Goal: Check status: Check status

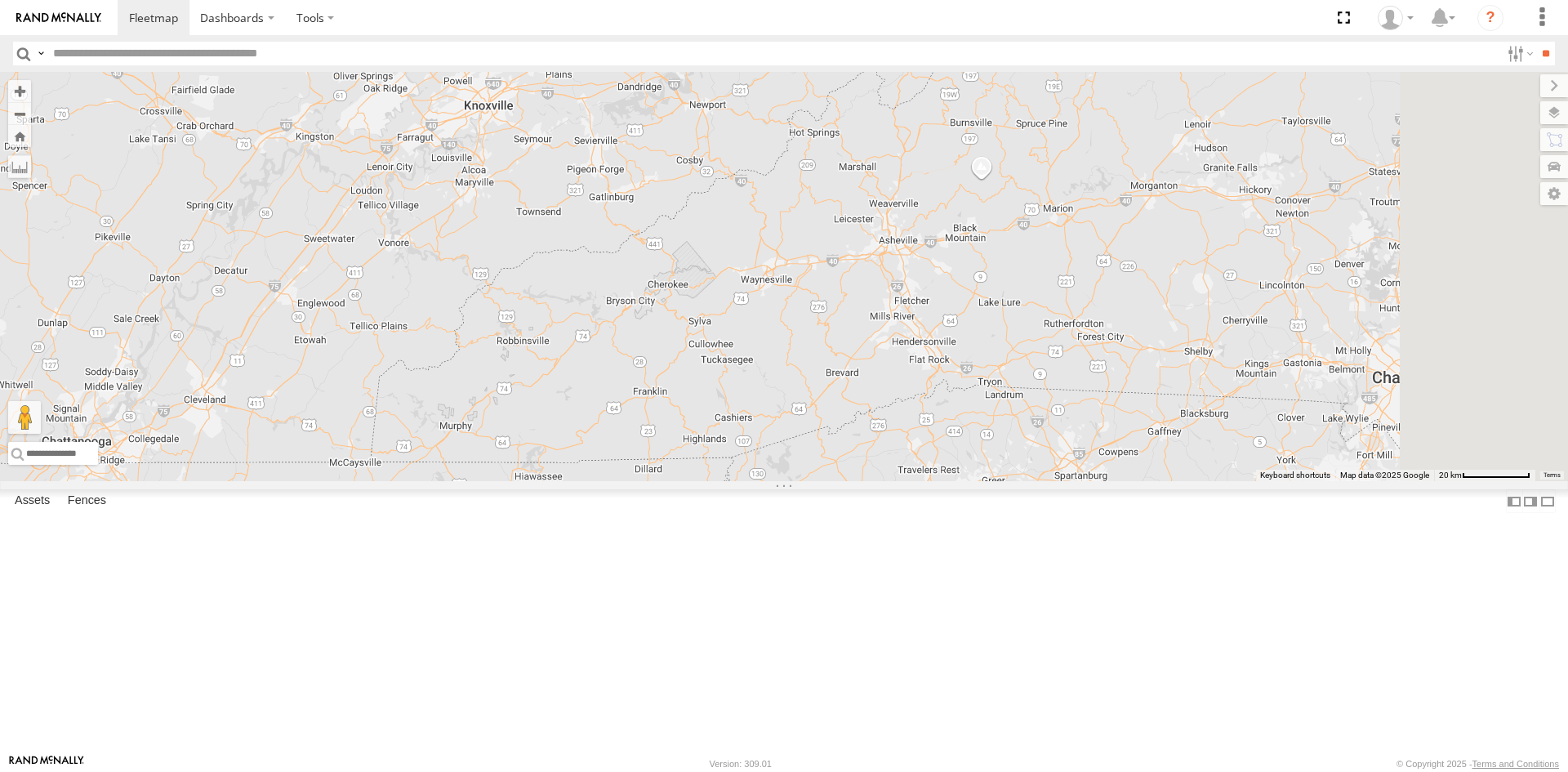
drag, startPoint x: 1034, startPoint y: 493, endPoint x: 482, endPoint y: 280, distance: 591.7
click at [480, 284] on div "23207 NEW 23207xx 23237 NEW 23474 23460 23480 23467 4G 23335 4G/Active" at bounding box center [784, 277] width 1568 height 410
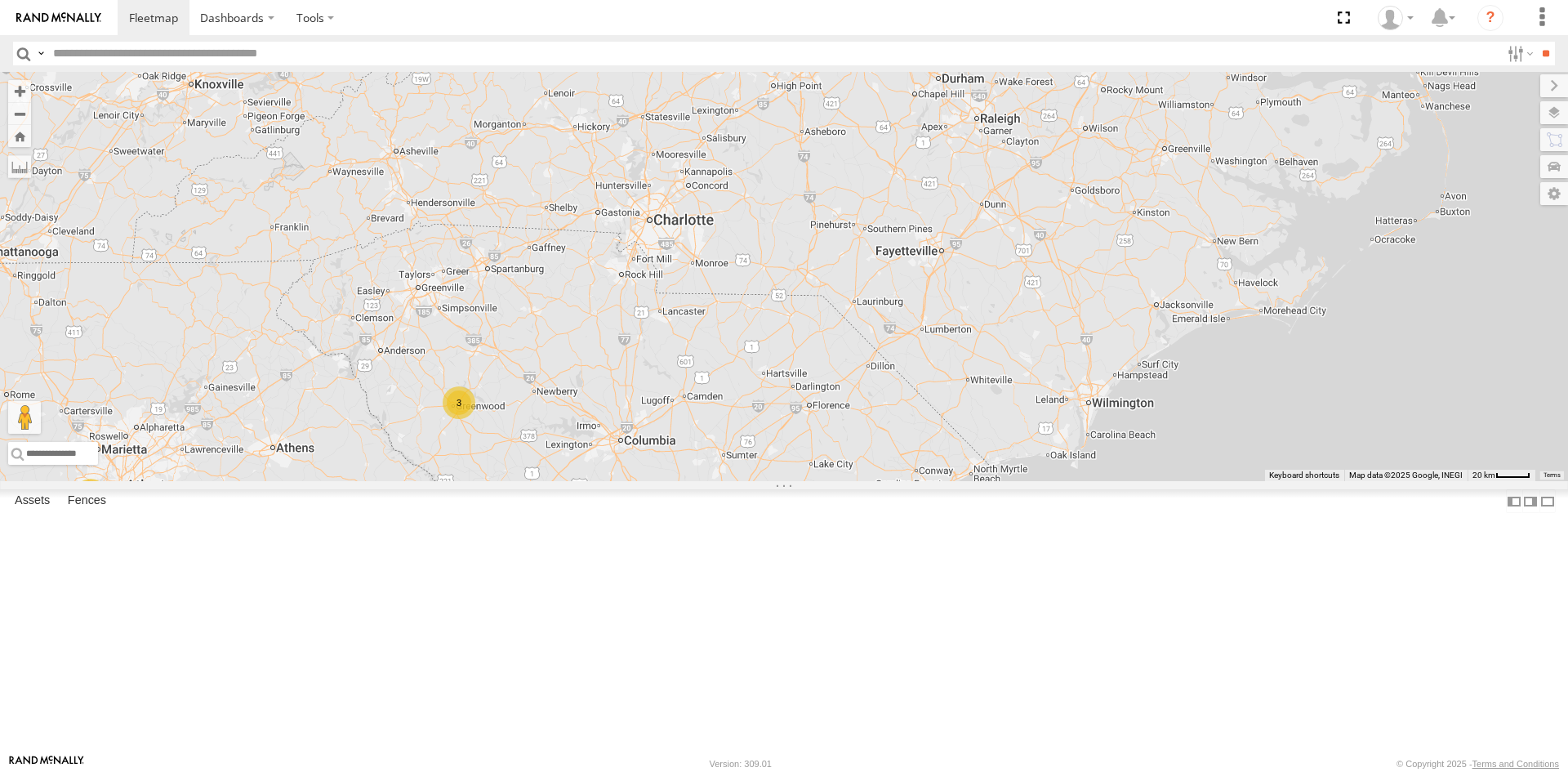
drag, startPoint x: 988, startPoint y: 381, endPoint x: 874, endPoint y: 389, distance: 114.3
click at [874, 389] on div "23207 NEW 23207xx 23237 NEW 23474 23460 23480 23467 4G 23335 4G/Active 5 3" at bounding box center [784, 277] width 1568 height 410
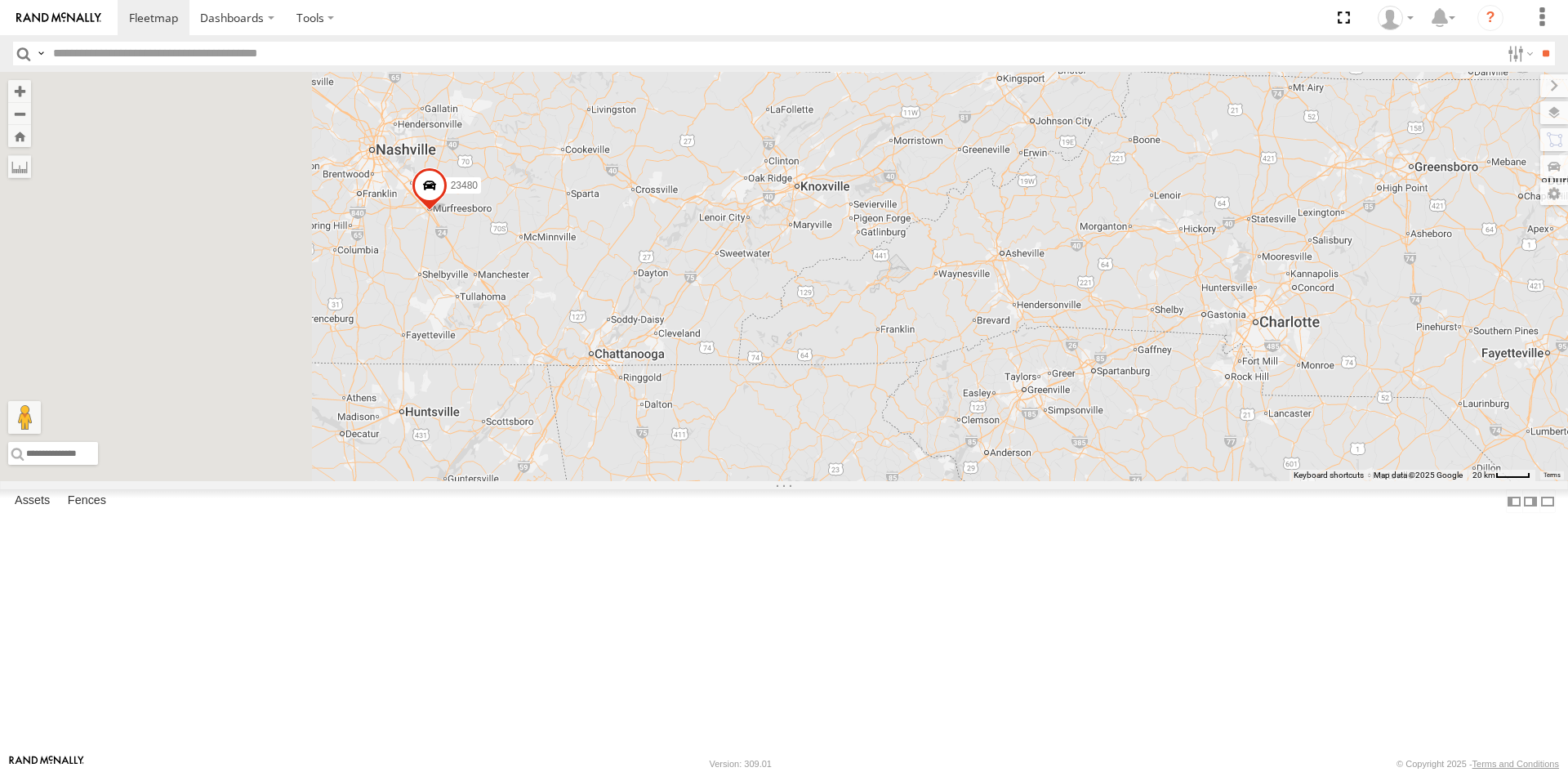
drag, startPoint x: 591, startPoint y: 337, endPoint x: 1090, endPoint y: 366, distance: 499.8
click at [1090, 366] on div "23207 NEW 23207xx 23237 NEW 23474 23460 23480 23467 4G 23335 4G/Active 5 3" at bounding box center [784, 277] width 1568 height 410
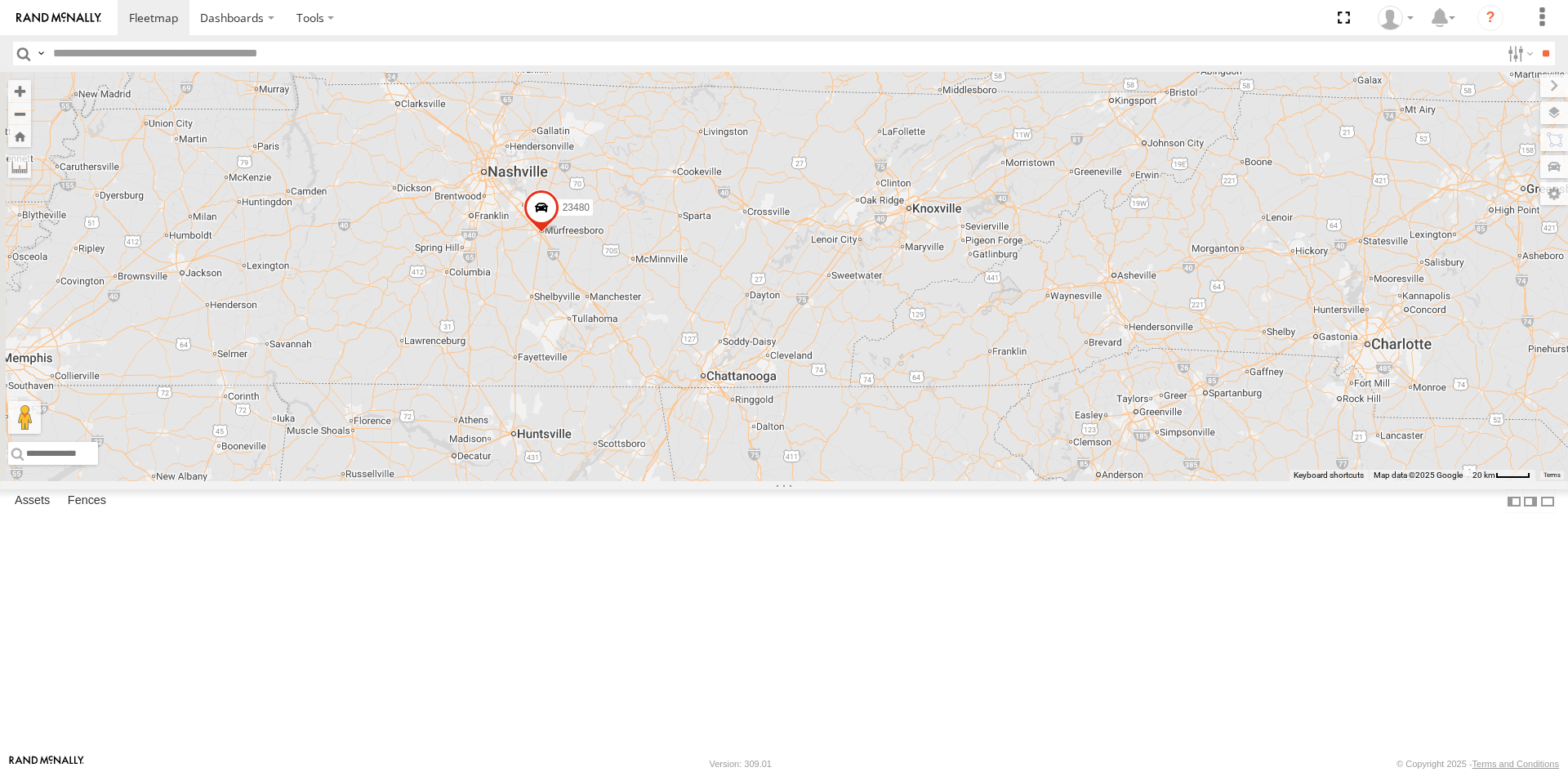
click at [559, 233] on span at bounding box center [541, 211] width 36 height 44
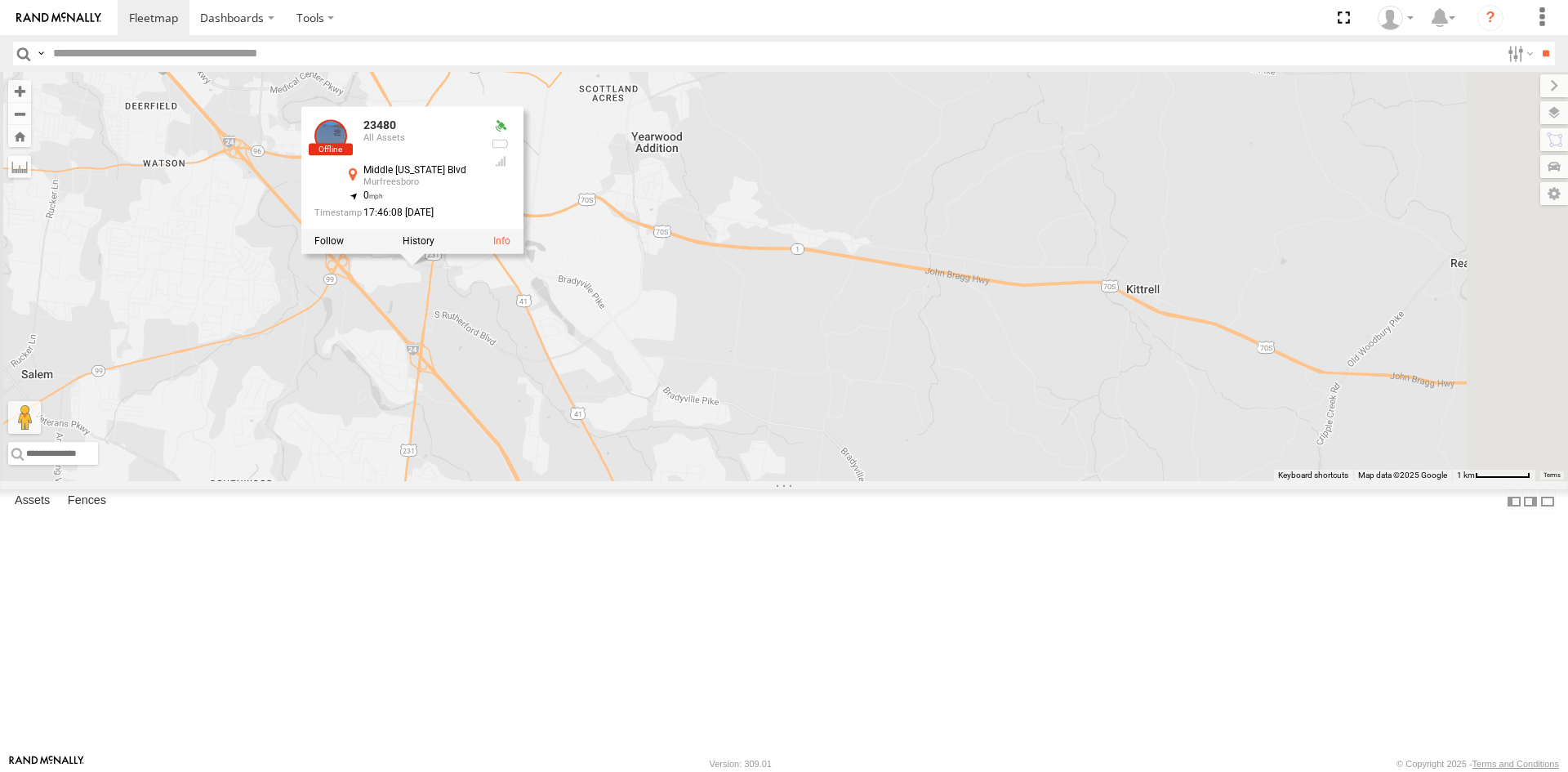
click at [849, 308] on div "23207 NEW 23207xx 23237 NEW 23474 23460 23480 23467 4G 23335 4G/Active 23480 Al…" at bounding box center [784, 277] width 1568 height 410
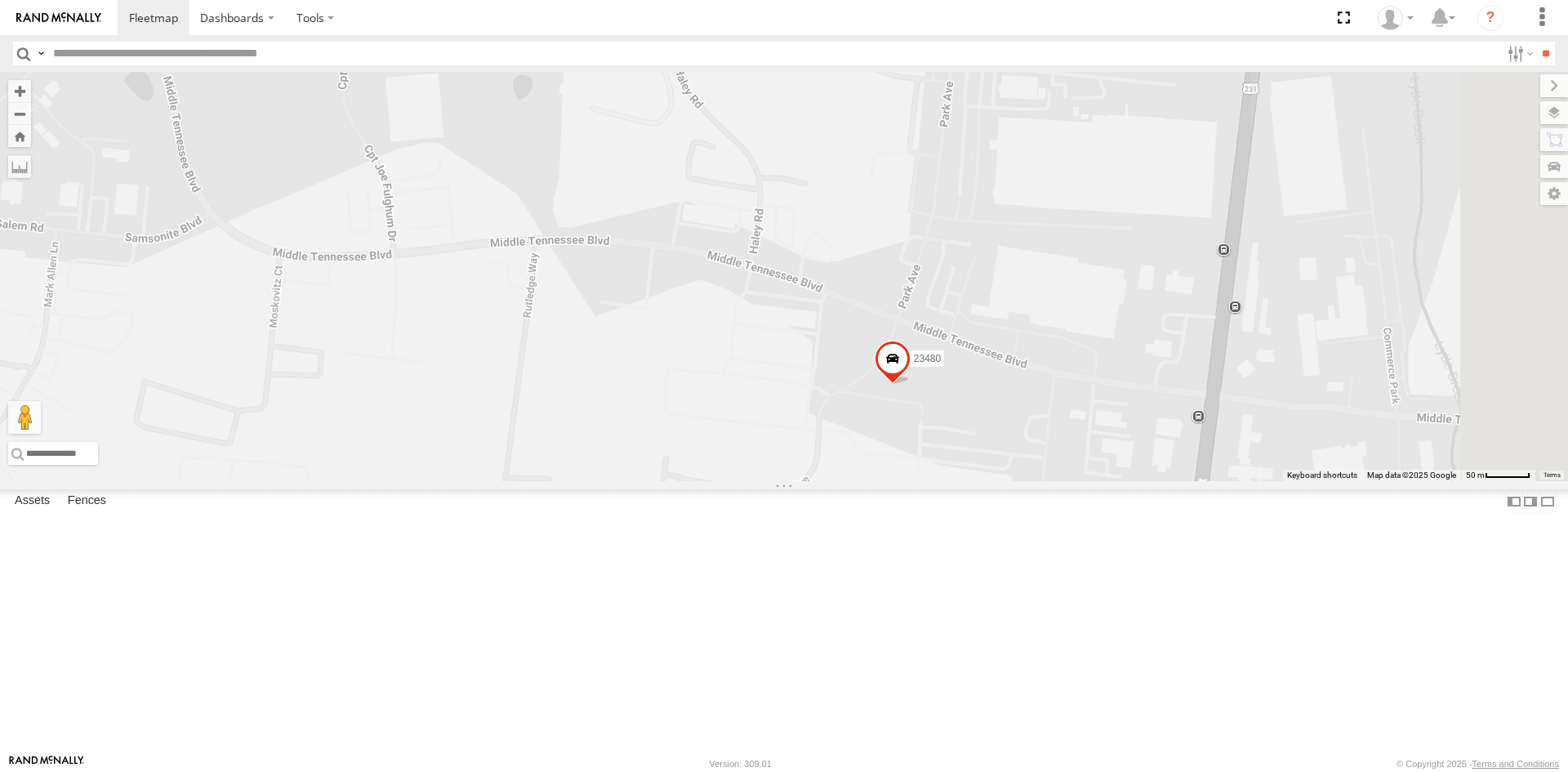
drag, startPoint x: 1192, startPoint y: 527, endPoint x: 1081, endPoint y: 531, distance: 111.1
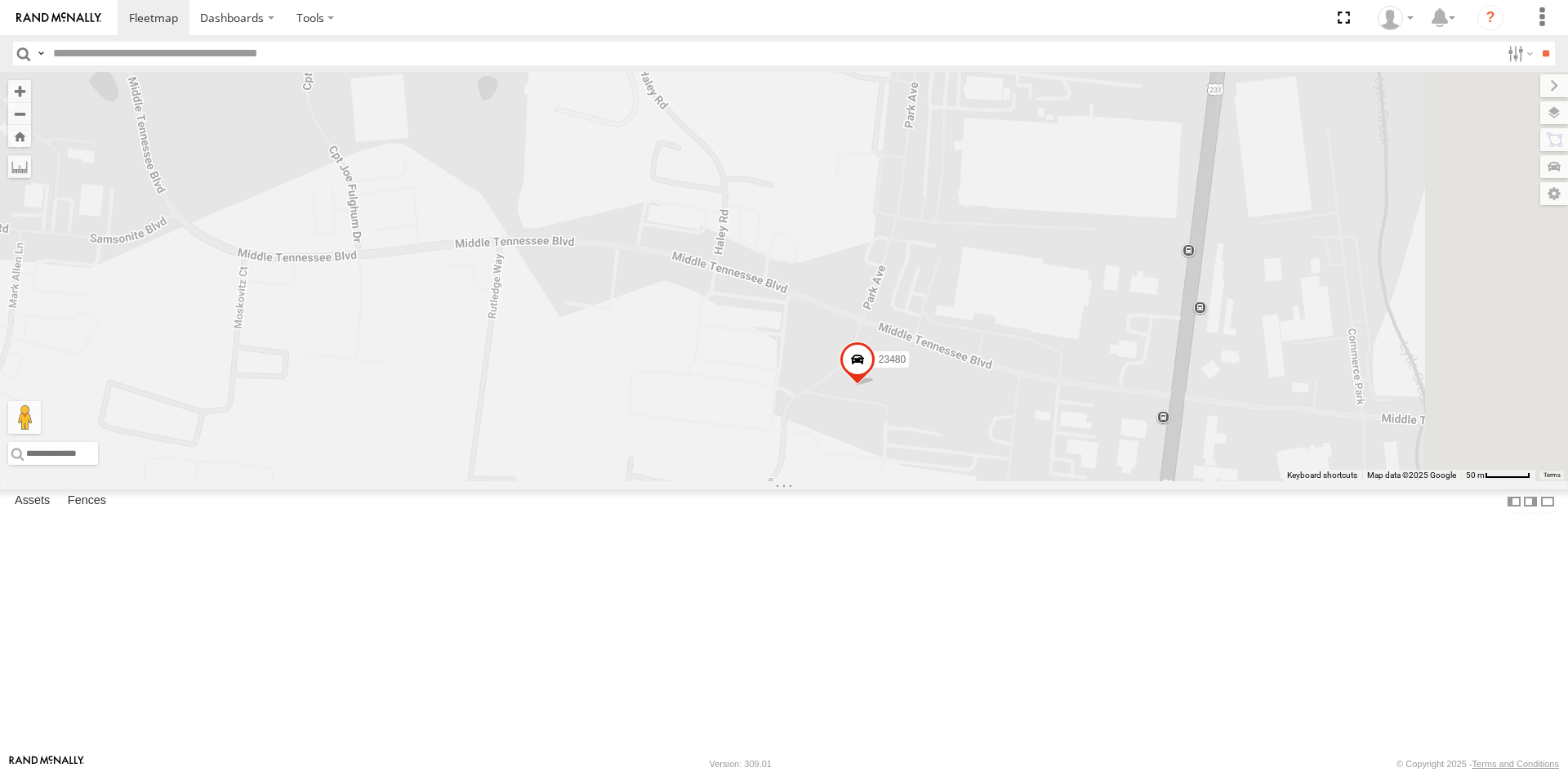
drag, startPoint x: 1057, startPoint y: 523, endPoint x: 1073, endPoint y: 532, distance: 18.4
click at [733, 532] on label "Mark Location" at bounding box center [691, 533] width 84 height 19
click at [871, 386] on span at bounding box center [853, 364] width 36 height 44
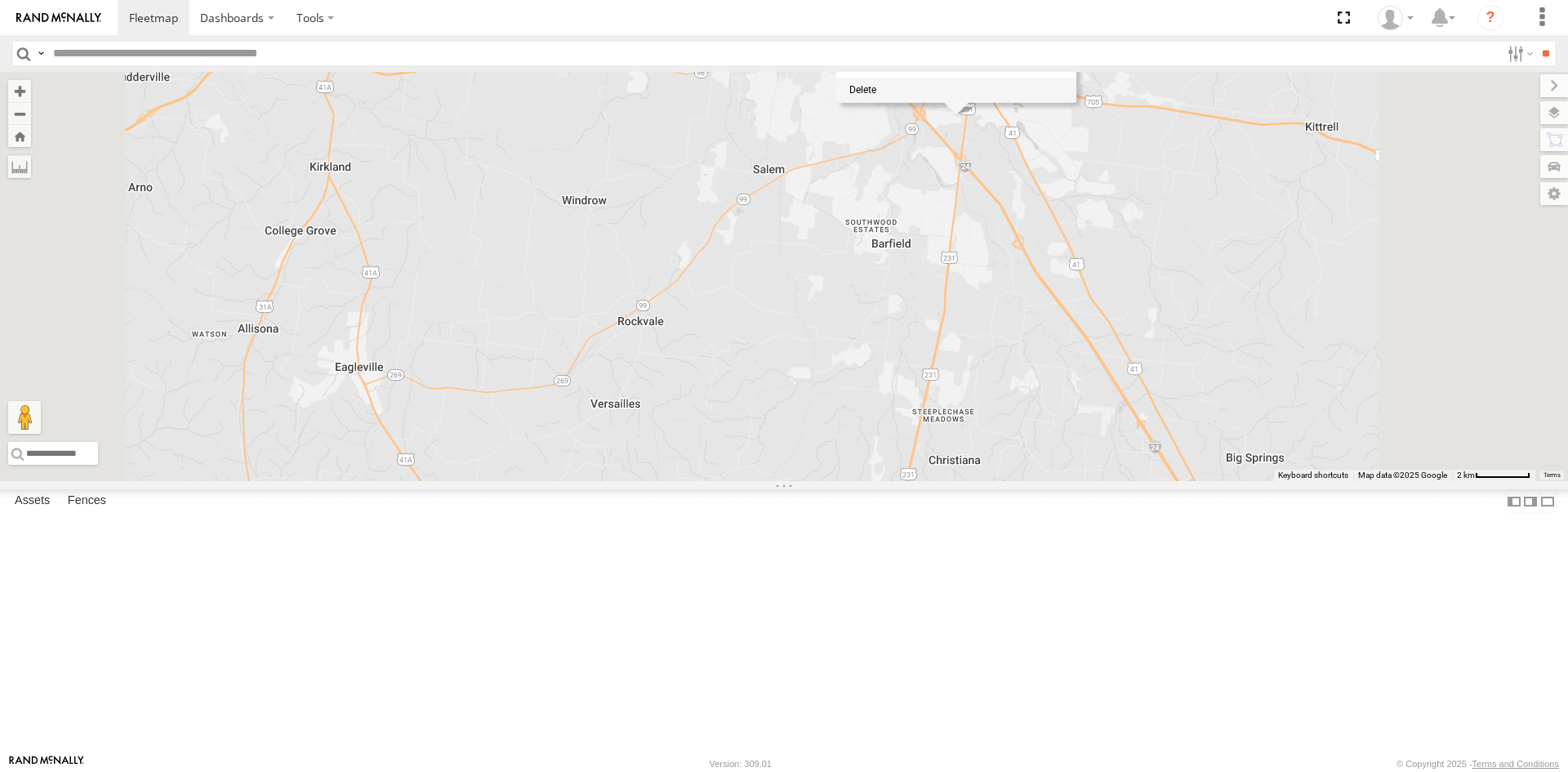
drag, startPoint x: 1075, startPoint y: 229, endPoint x: 1091, endPoint y: 228, distance: 16.0
click at [876, 95] on span at bounding box center [863, 90] width 27 height 12
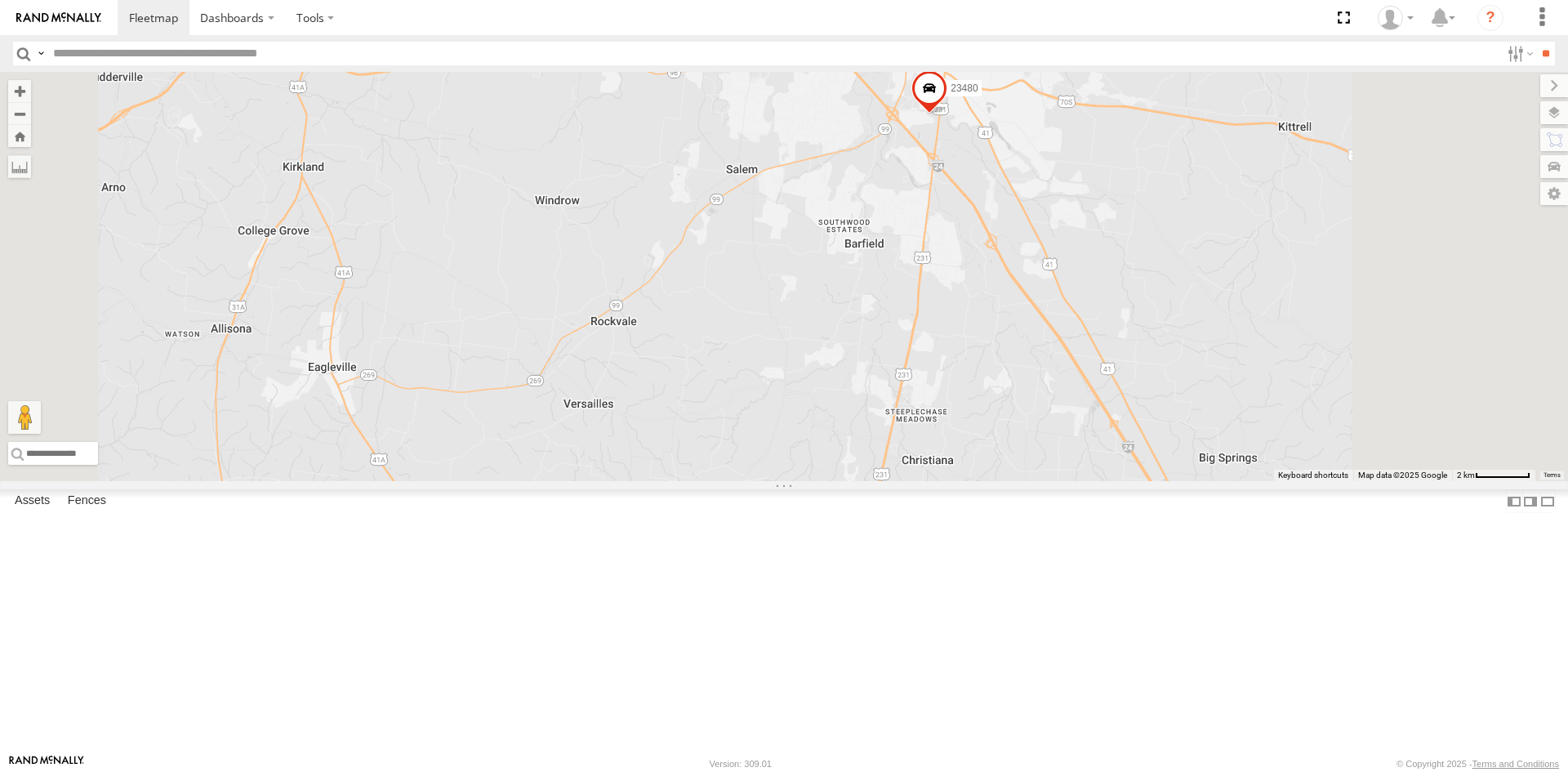
drag, startPoint x: 1284, startPoint y: 265, endPoint x: 1133, endPoint y: 265, distance: 151.0
click at [1133, 265] on div "23207 NEW 23207xx 23237 NEW 23474 23460 23480 23467 4G 23335 4G/Active" at bounding box center [784, 277] width 1568 height 410
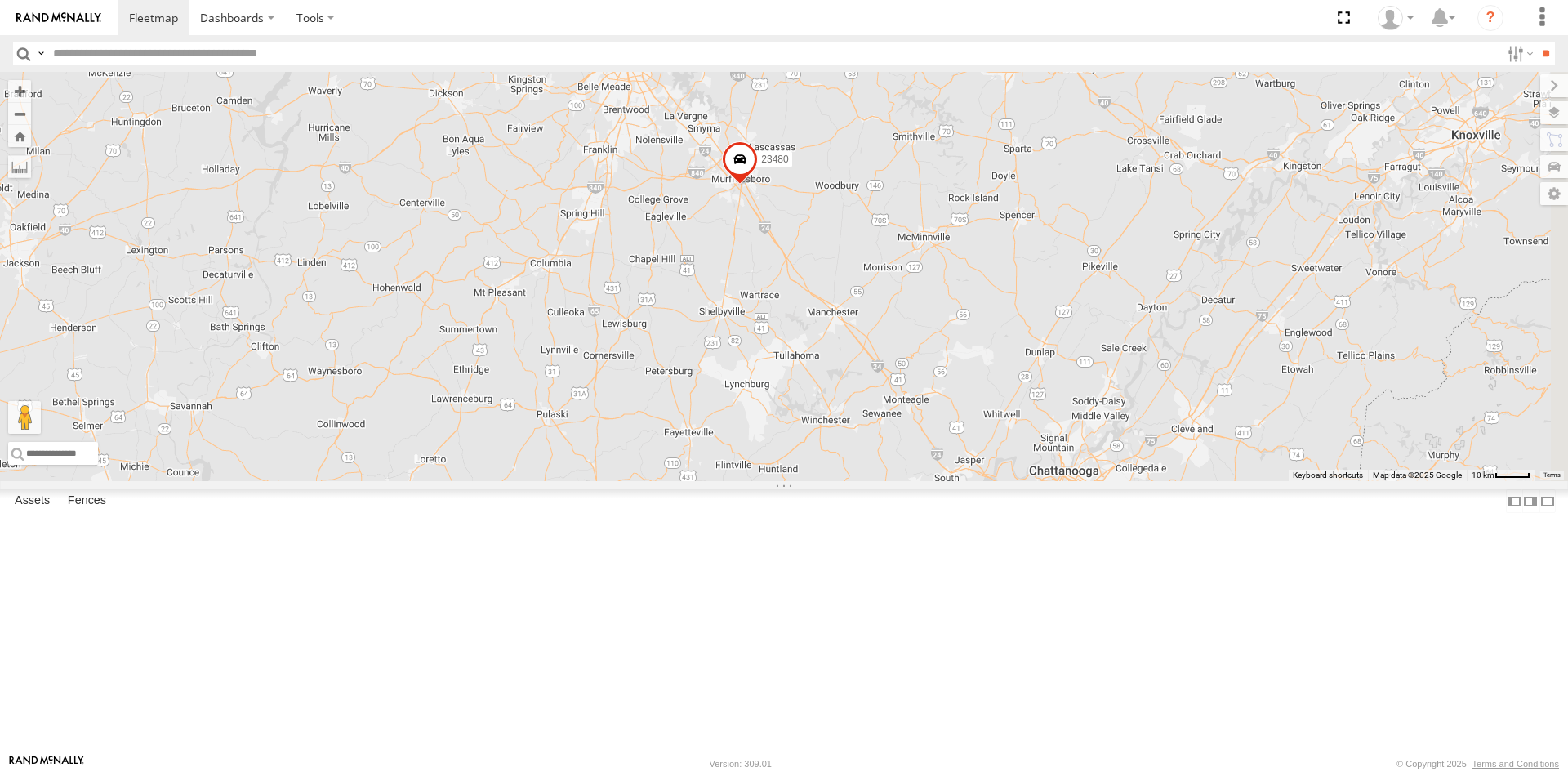
drag, startPoint x: 1207, startPoint y: 315, endPoint x: 1015, endPoint y: 360, distance: 197.2
click at [1015, 360] on div "23207 NEW 23207xx 23237 NEW 23474 23460 23480 23467 4G 23335 4G/Active" at bounding box center [784, 277] width 1568 height 410
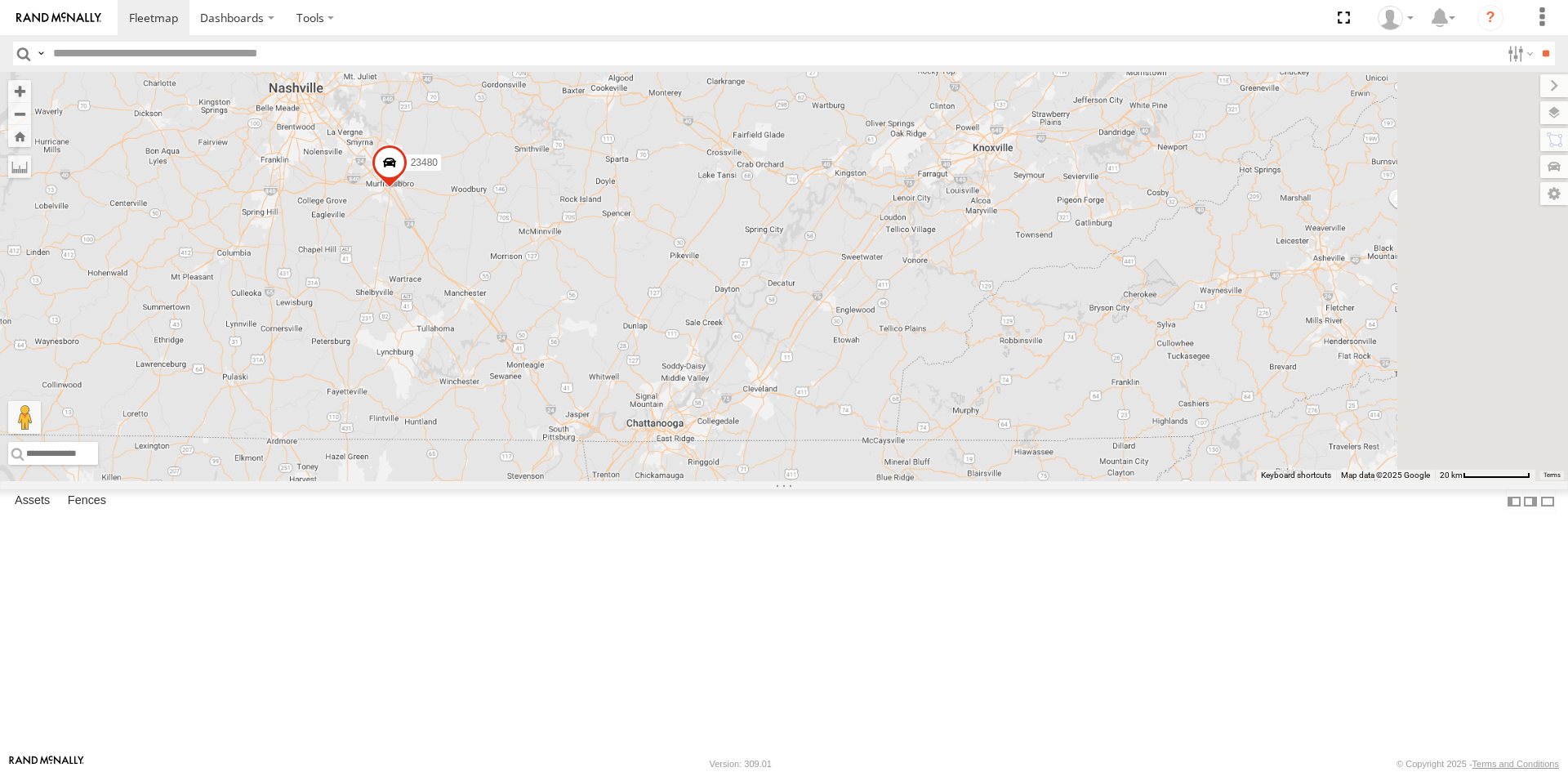
drag, startPoint x: 1331, startPoint y: 409, endPoint x: 1051, endPoint y: 405, distance: 280.0
click at [1051, 405] on div "23207 NEW 23207xx 23237 NEW 23474 23460 23480 23467 4G 23335 4G/Active" at bounding box center [784, 277] width 1568 height 410
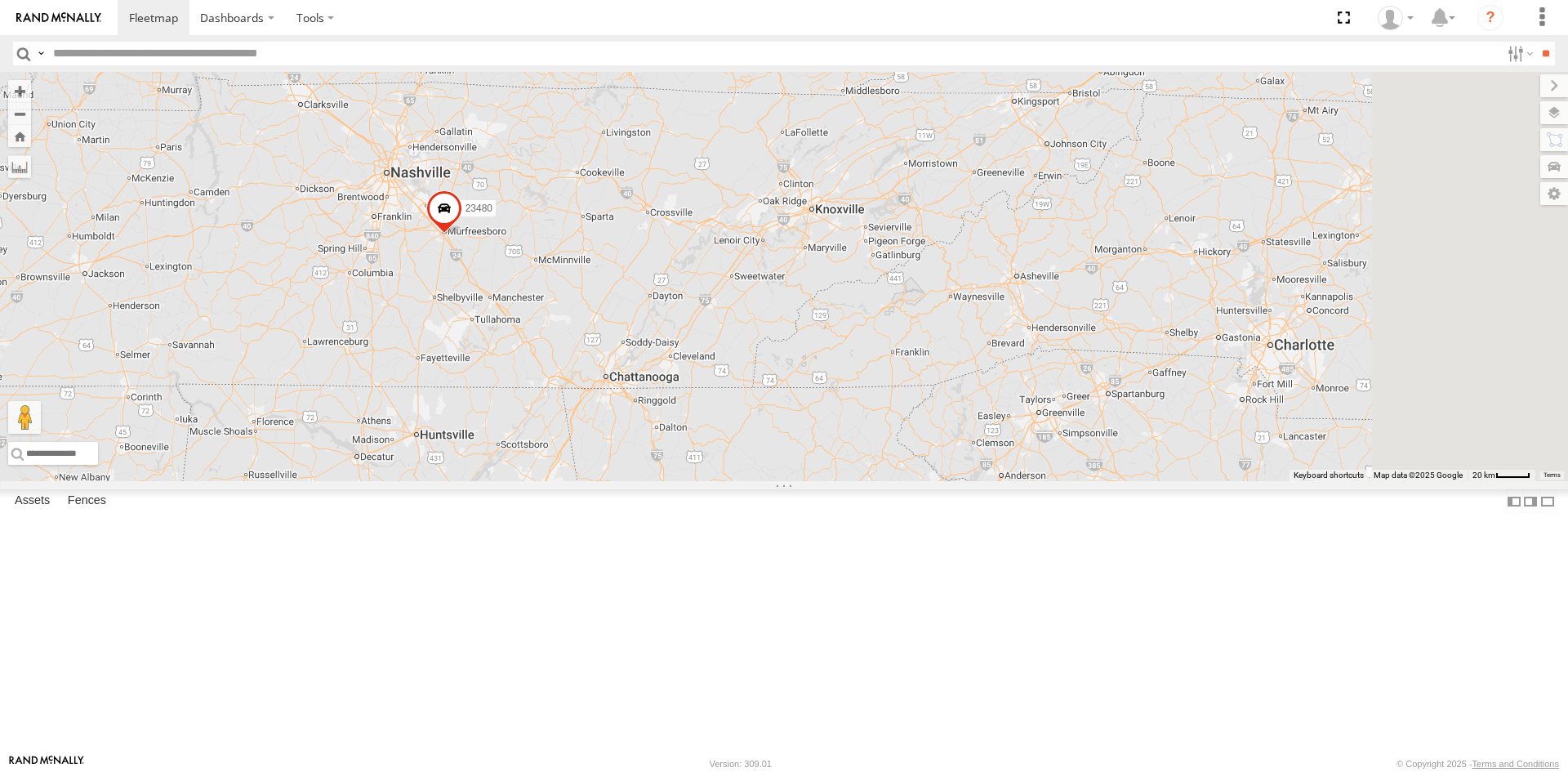
drag, startPoint x: 1251, startPoint y: 425, endPoint x: 1086, endPoint y: 441, distance: 165.8
click at [1086, 441] on div "23207 NEW 23207xx 23237 NEW 23474 23460 23480 23467 4G 23335 4G/Active 5 3" at bounding box center [784, 277] width 1568 height 410
